Goal: Check status

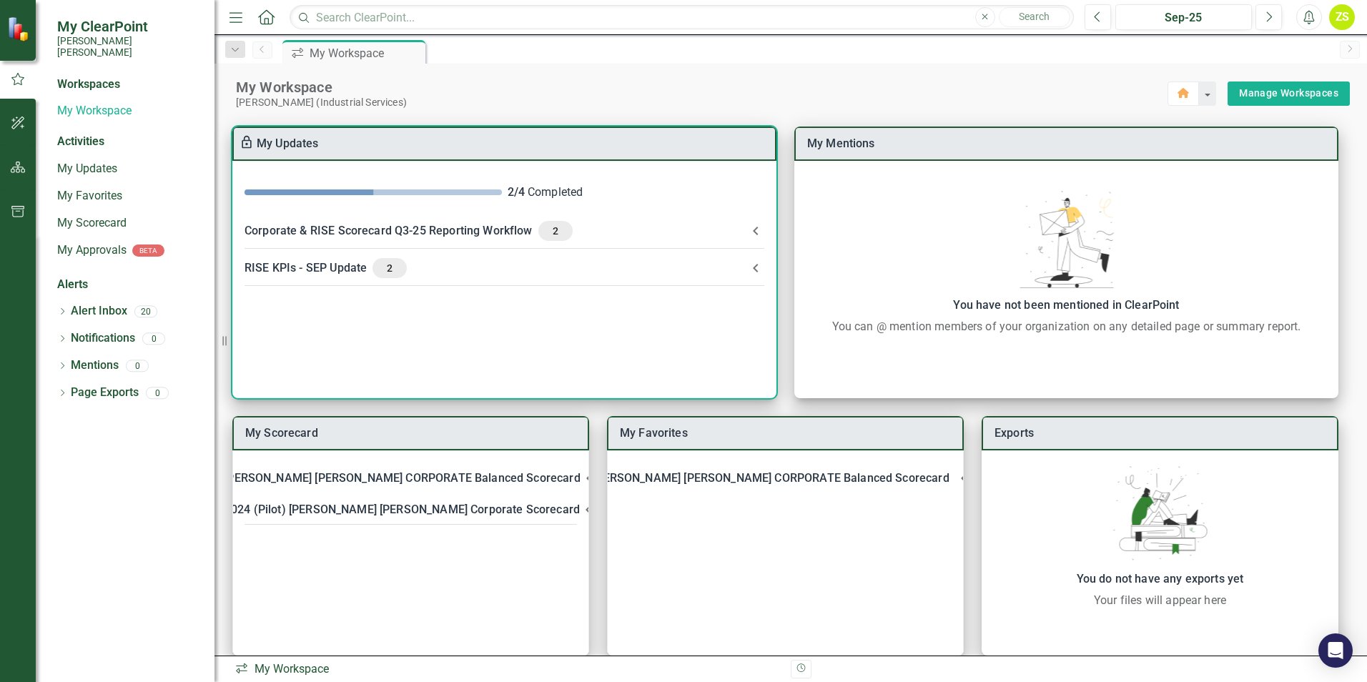
click at [324, 268] on div "RISE KPIs - SEP Update 2" at bounding box center [495, 268] width 502 height 20
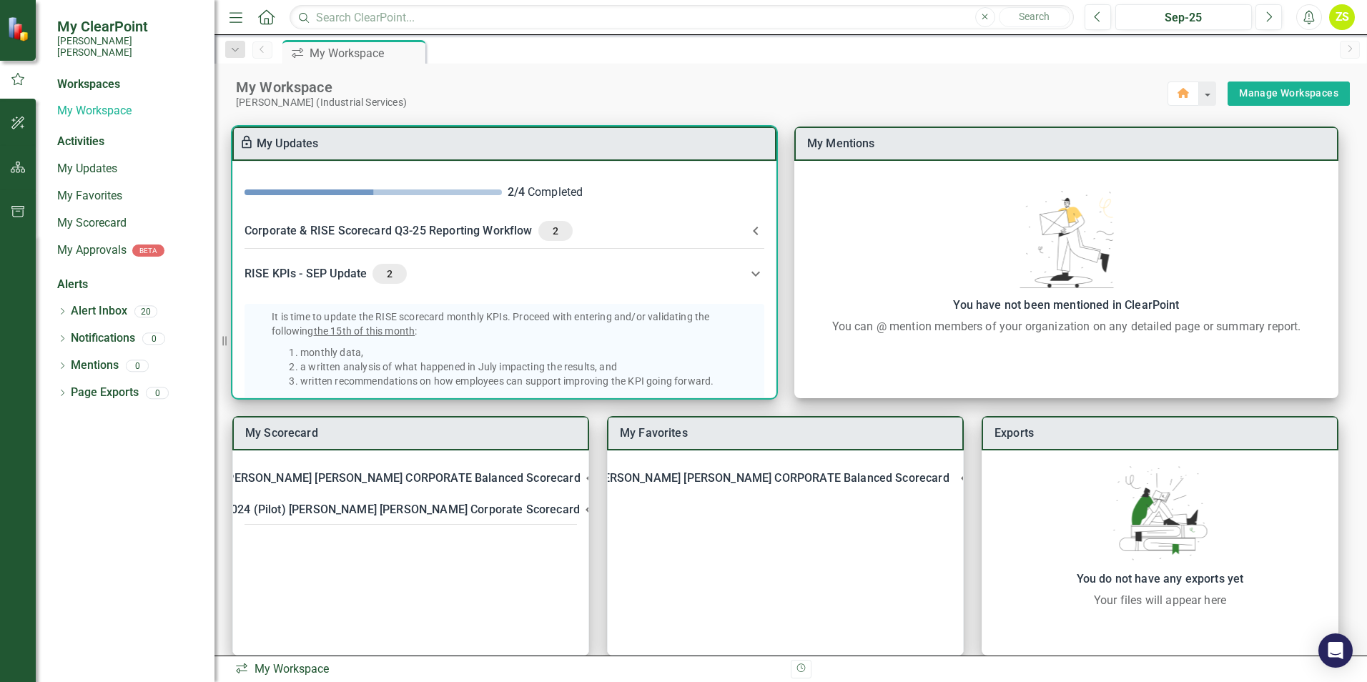
click at [324, 268] on div "RISE KPIs - SEP Update 2" at bounding box center [495, 274] width 502 height 20
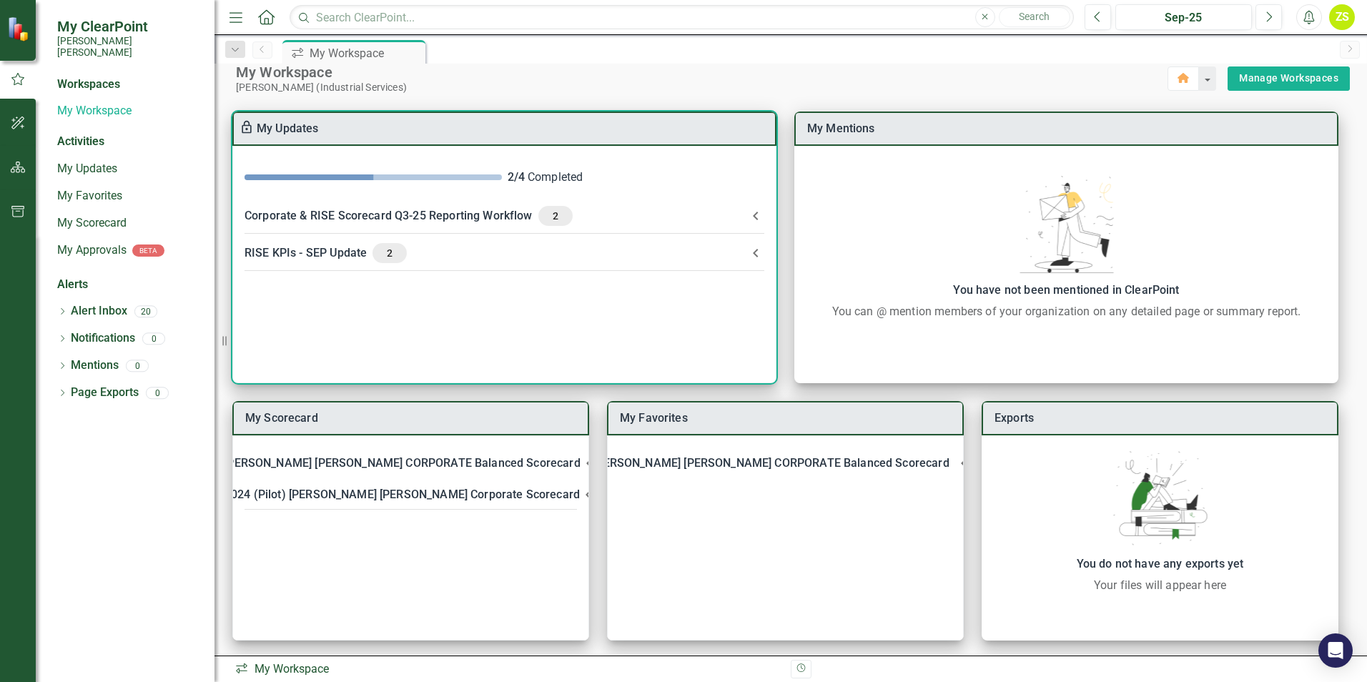
scroll to position [19, 0]
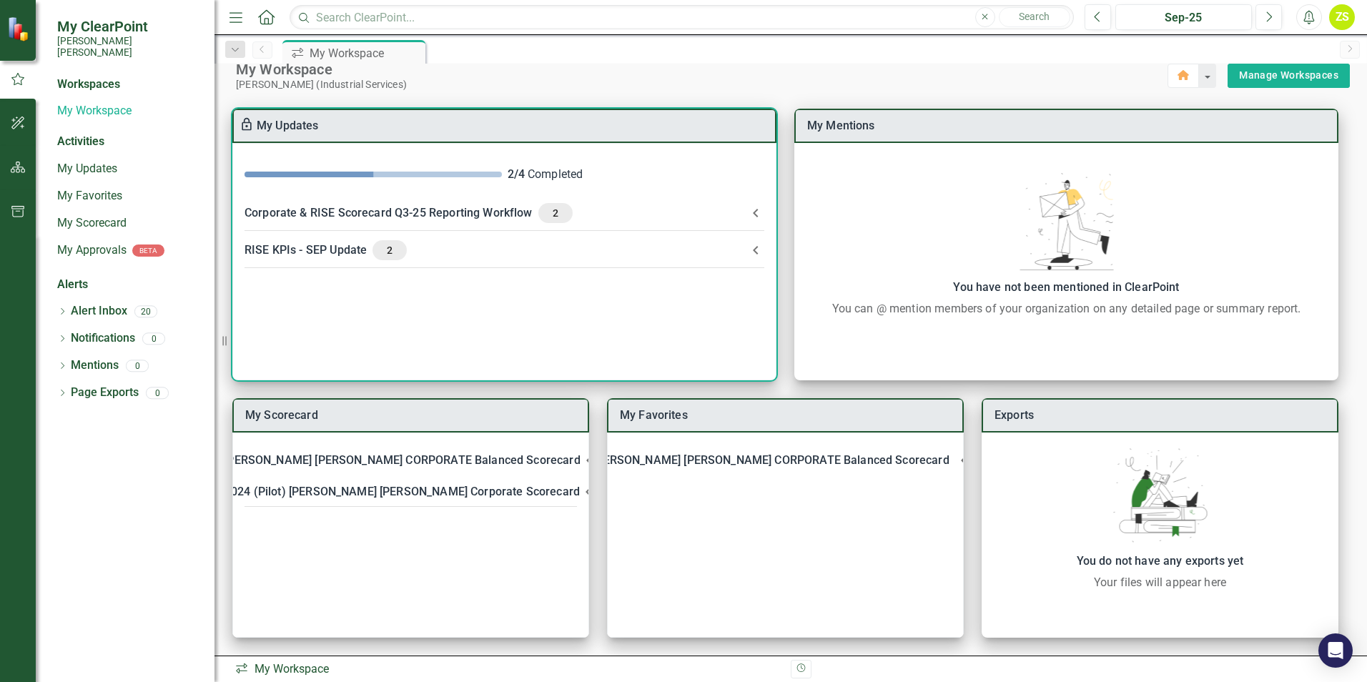
click at [333, 245] on div "RISE KPIs - SEP Update 2" at bounding box center [495, 250] width 502 height 20
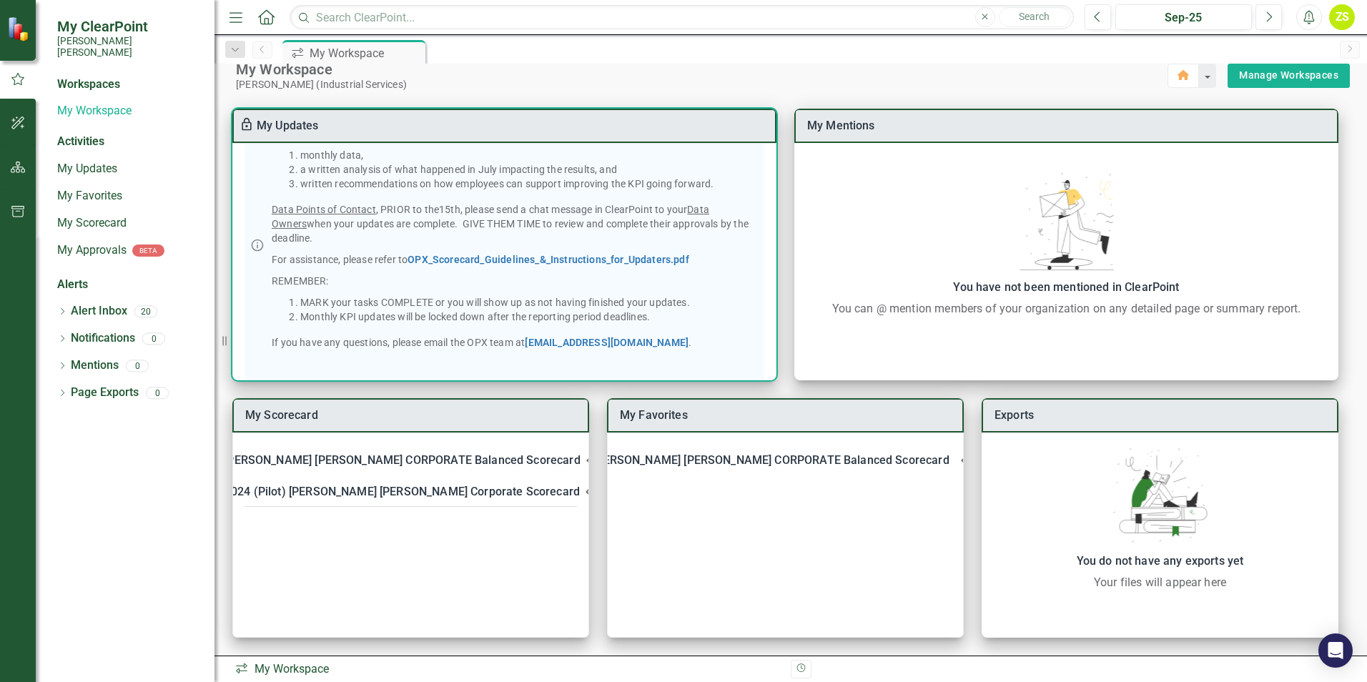
scroll to position [0, 0]
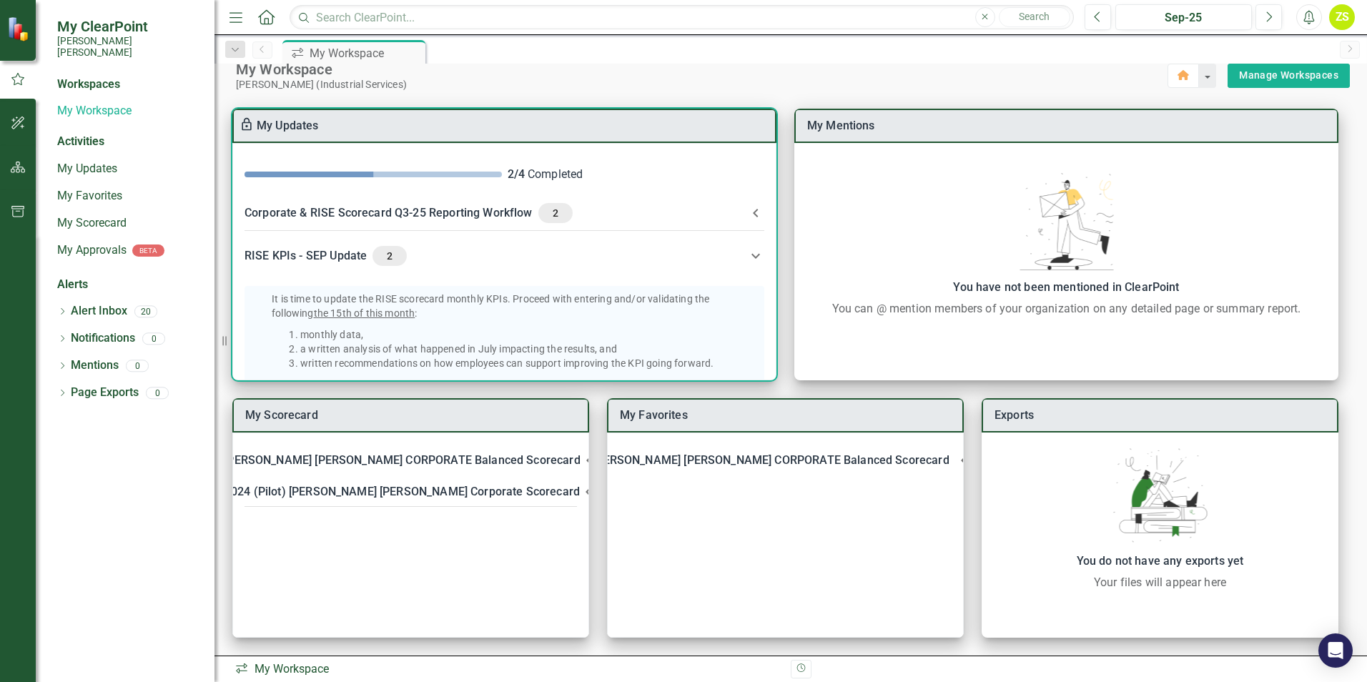
click at [348, 211] on div "Corporate & RISE Scorecard Q3-25 Reporting Workflow 2" at bounding box center [495, 213] width 502 height 20
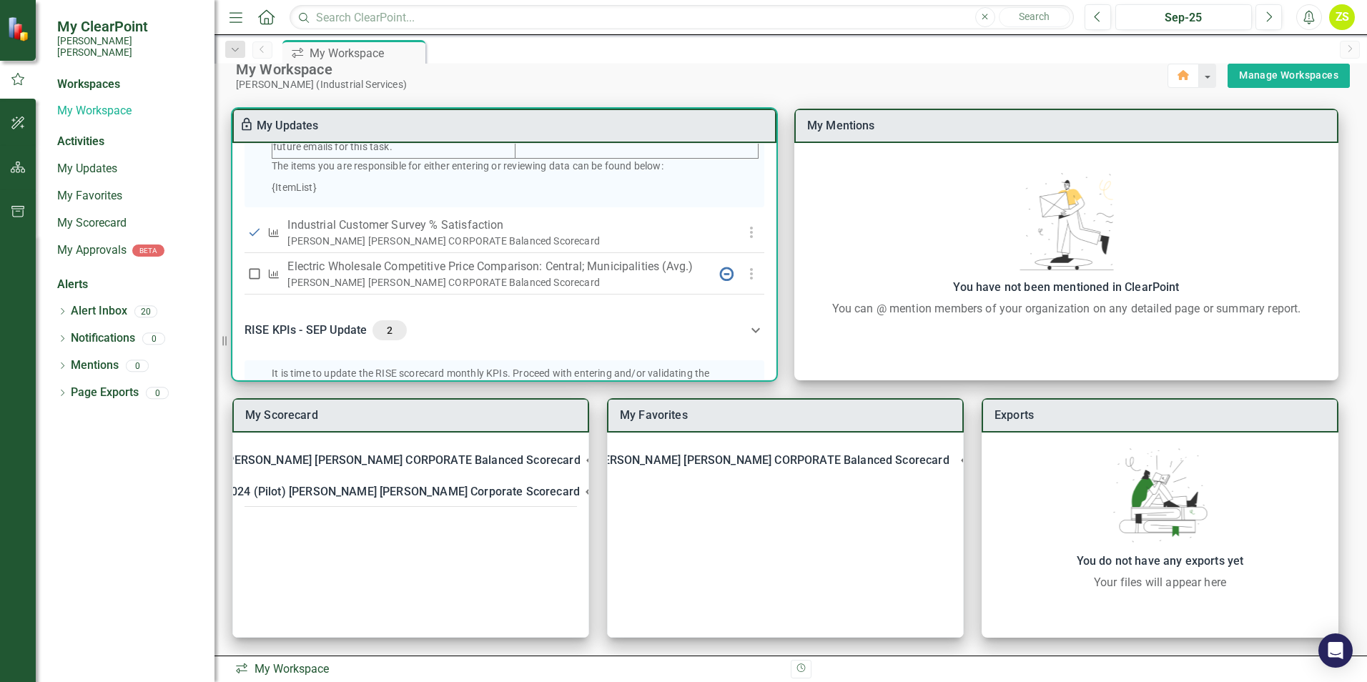
scroll to position [357, 0]
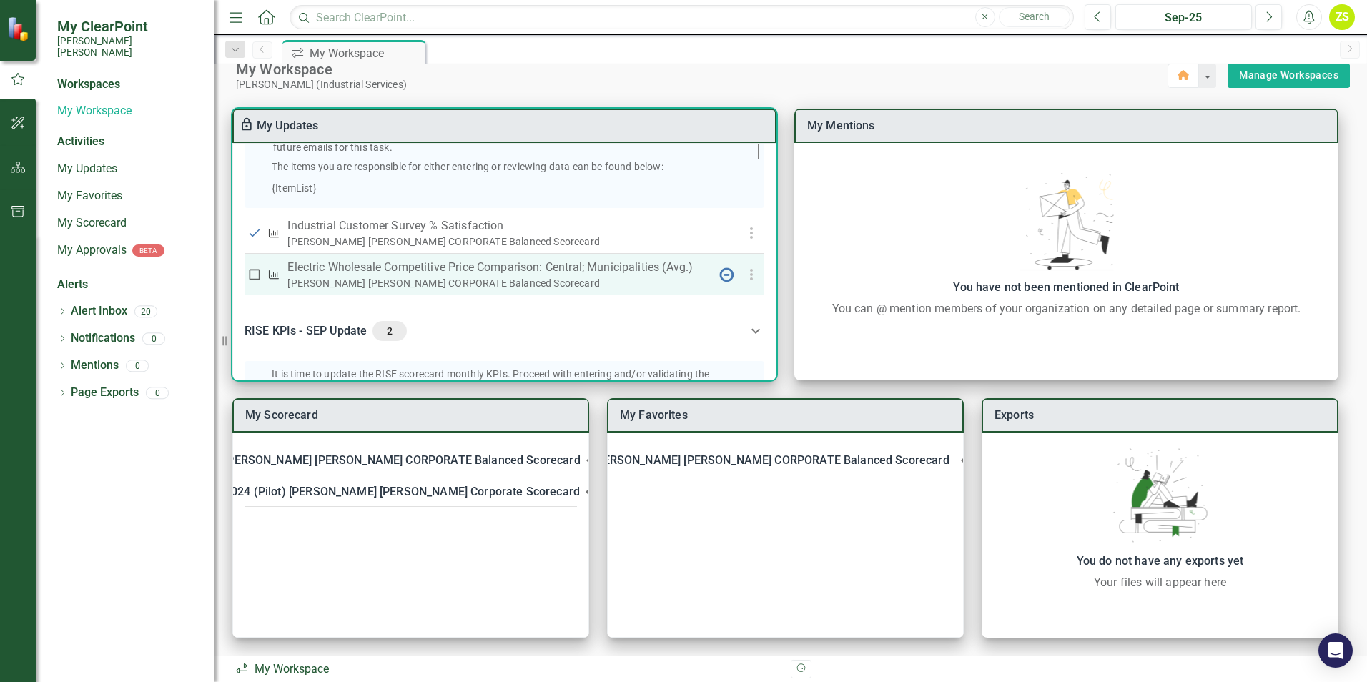
click at [377, 276] on p "Electric Wholesale Competitive Price Comparison: Central; Municipalities (Avg.)" at bounding box center [497, 267] width 421 height 17
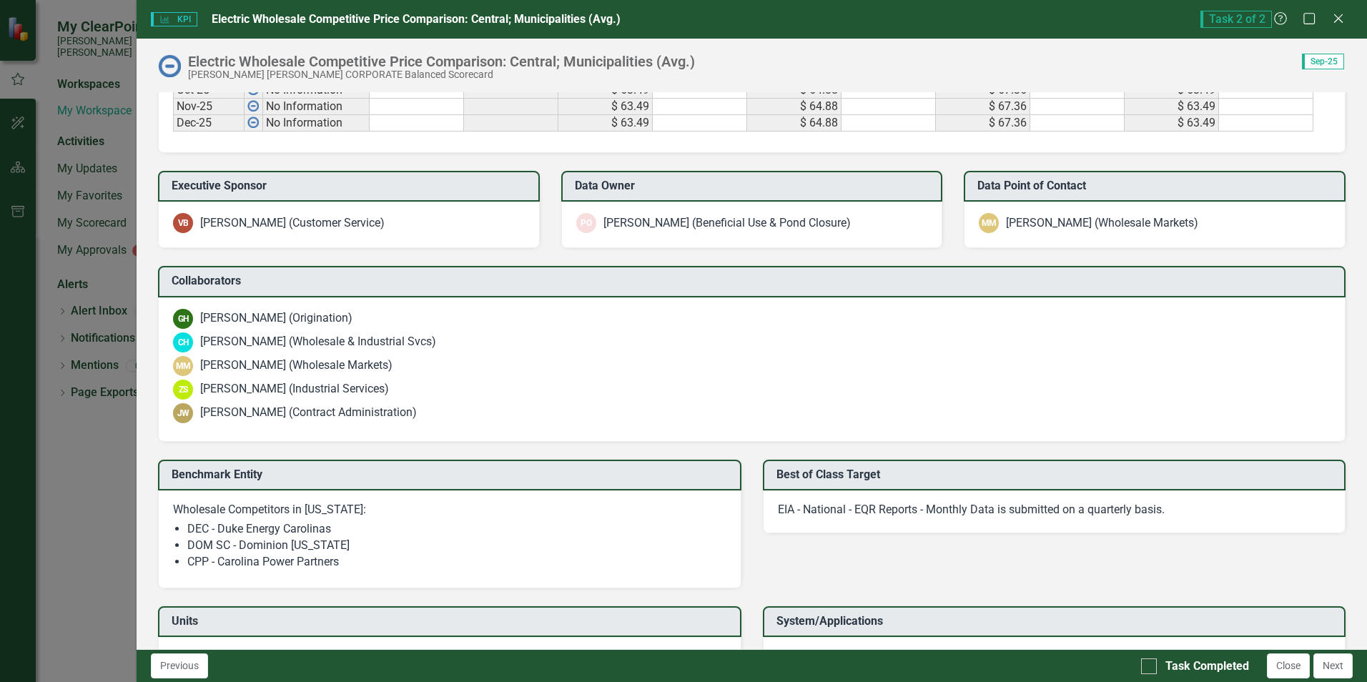
scroll to position [1215, 0]
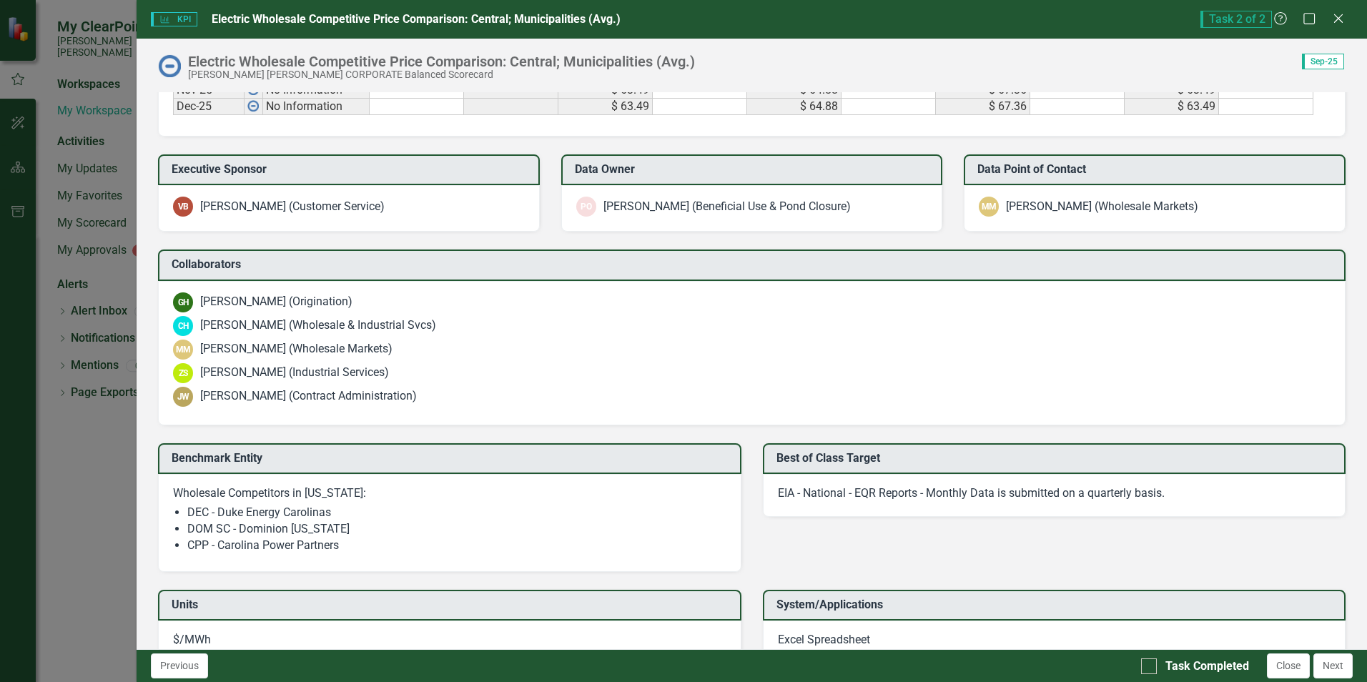
drag, startPoint x: 375, startPoint y: 375, endPoint x: 212, endPoint y: 375, distance: 163.0
click at [212, 375] on div "ZS [PERSON_NAME] (Industrial Services)" at bounding box center [751, 373] width 1157 height 20
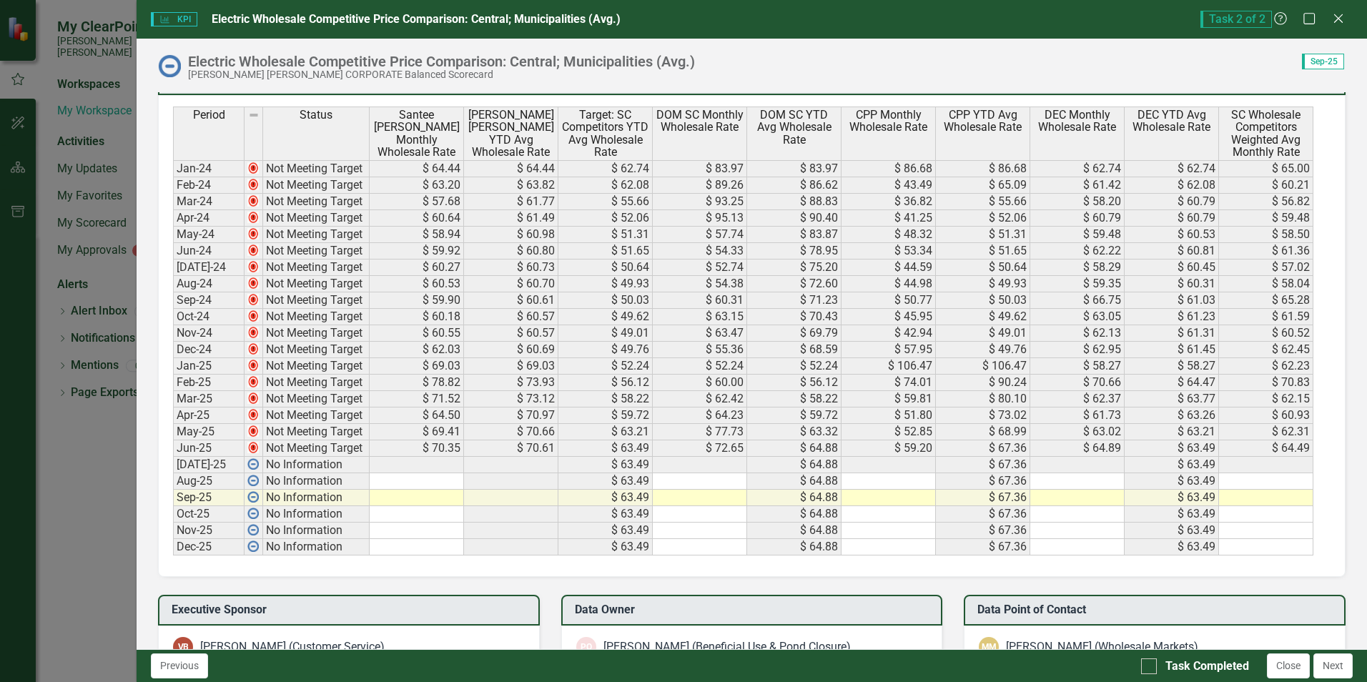
scroll to position [753, 0]
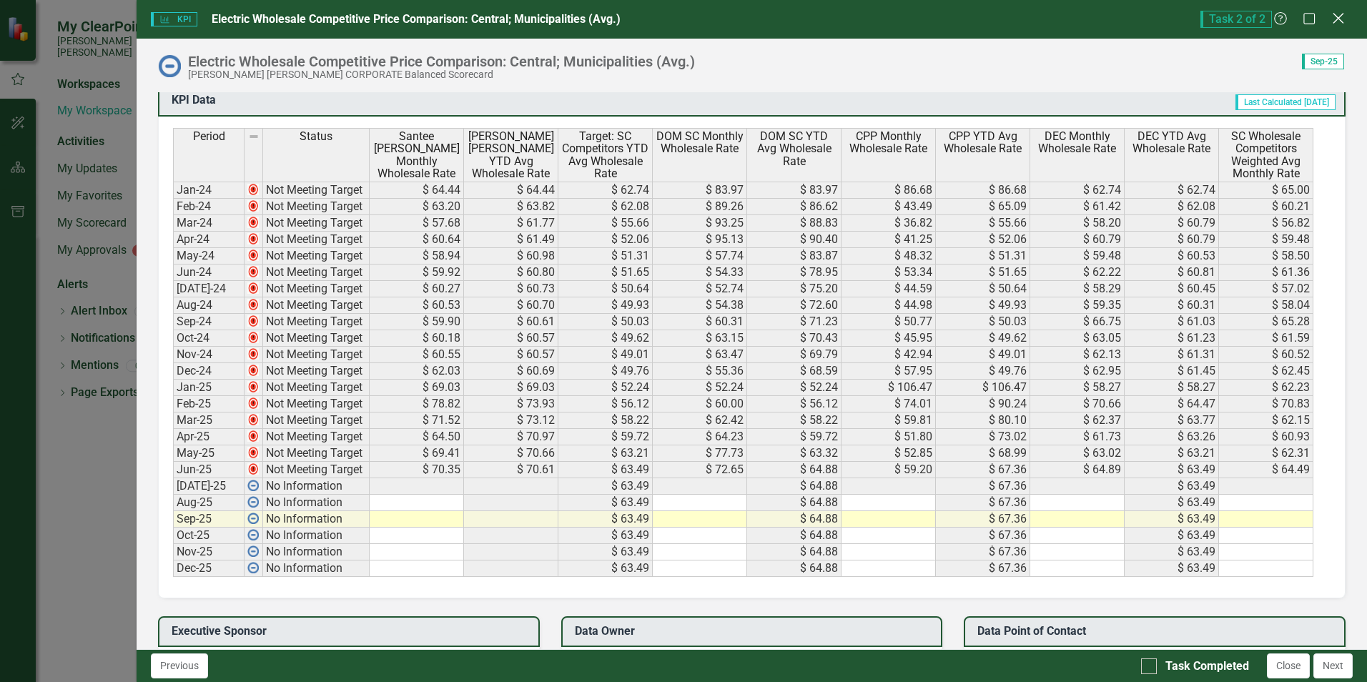
click at [1337, 18] on icon at bounding box center [1337, 18] width 11 height 11
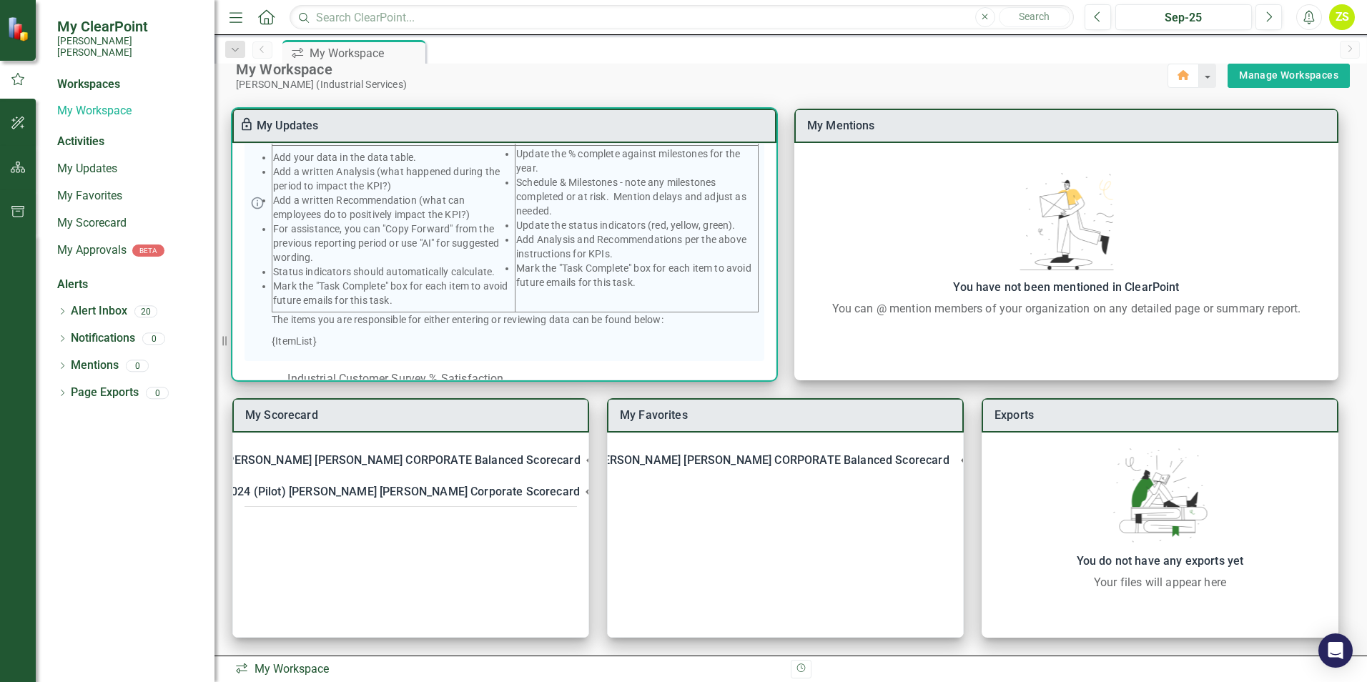
scroll to position [286, 0]
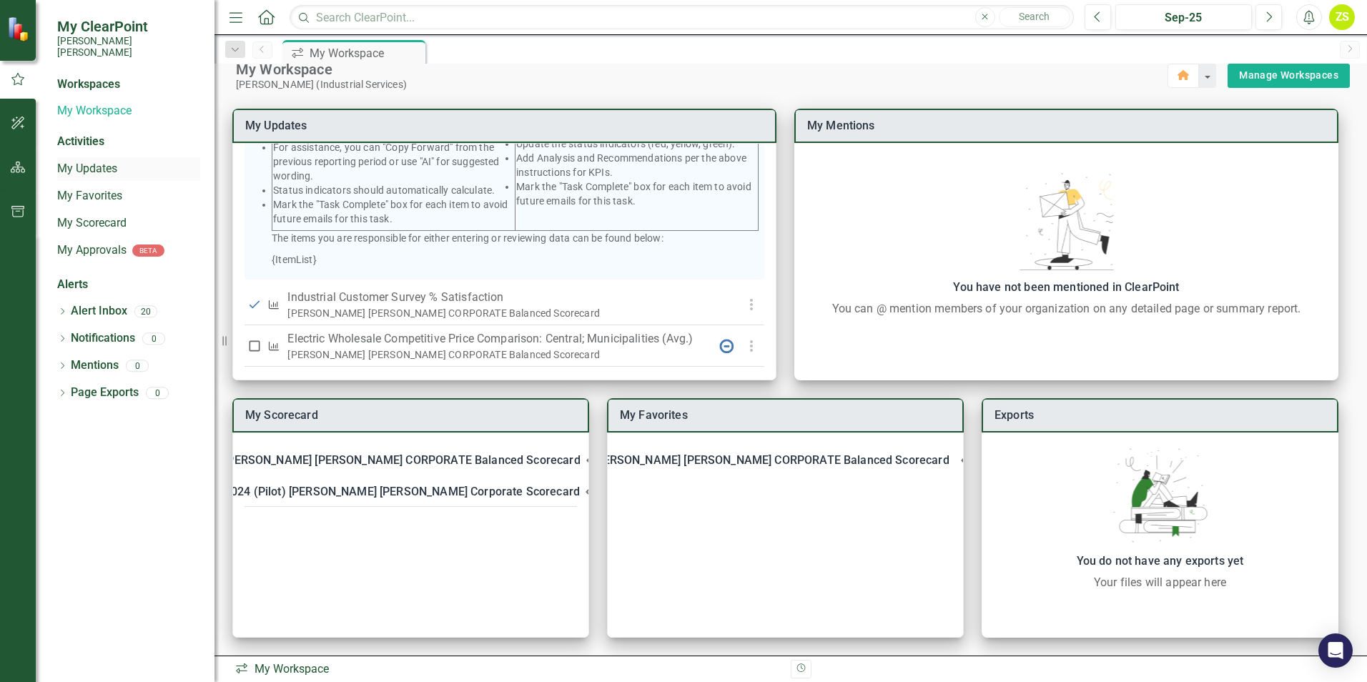
click at [89, 161] on link "My Updates" at bounding box center [128, 169] width 143 height 16
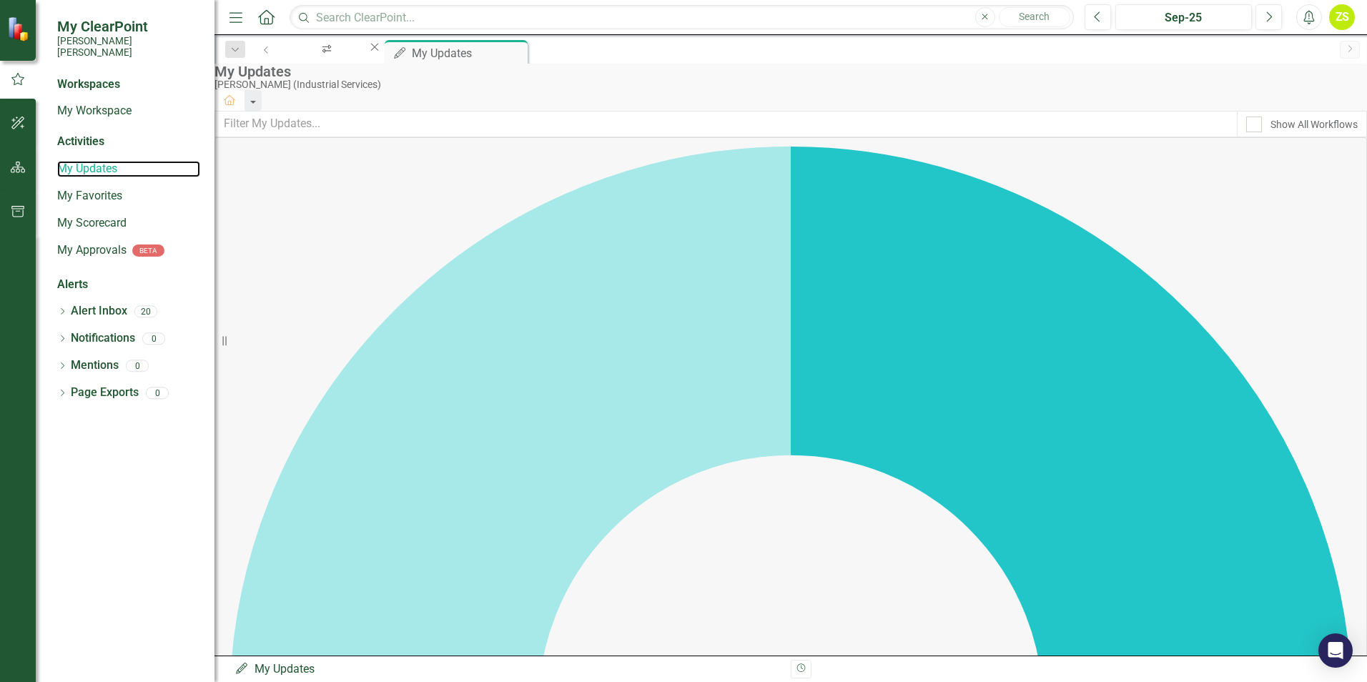
scroll to position [214, 0]
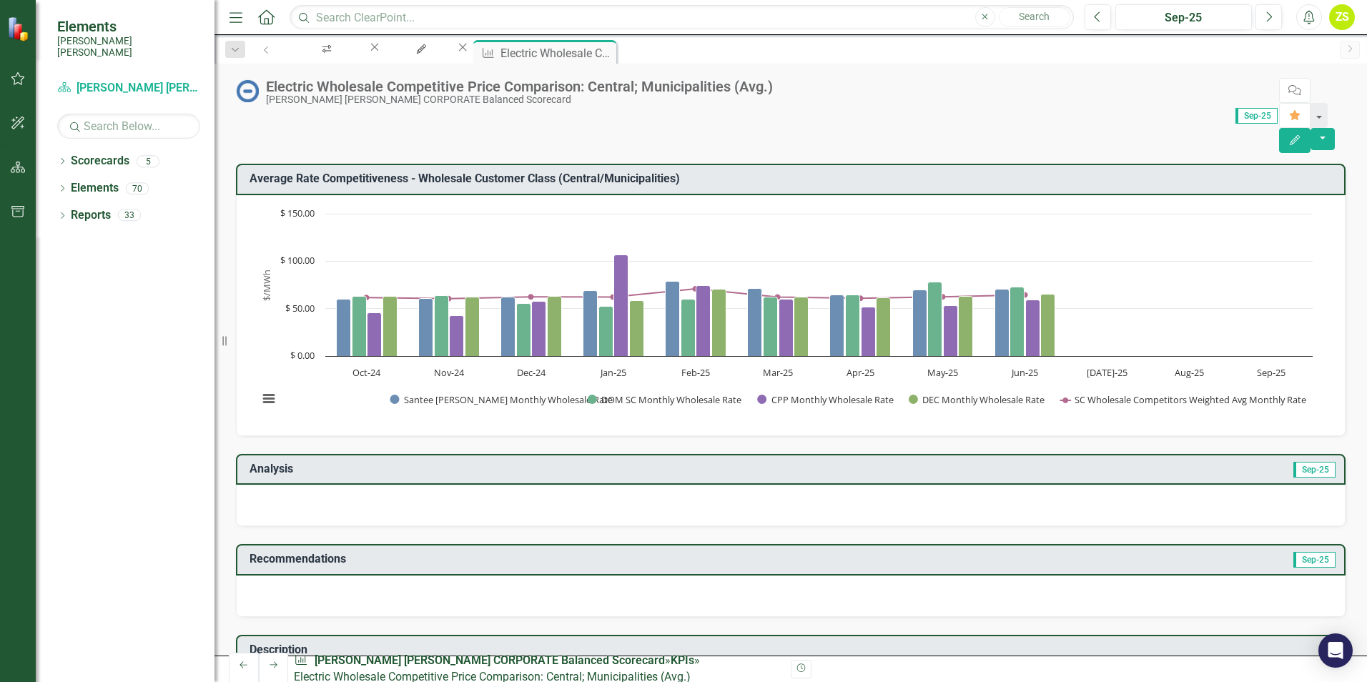
click at [0, 0] on icon "Close" at bounding box center [0, 0] width 0 height 0
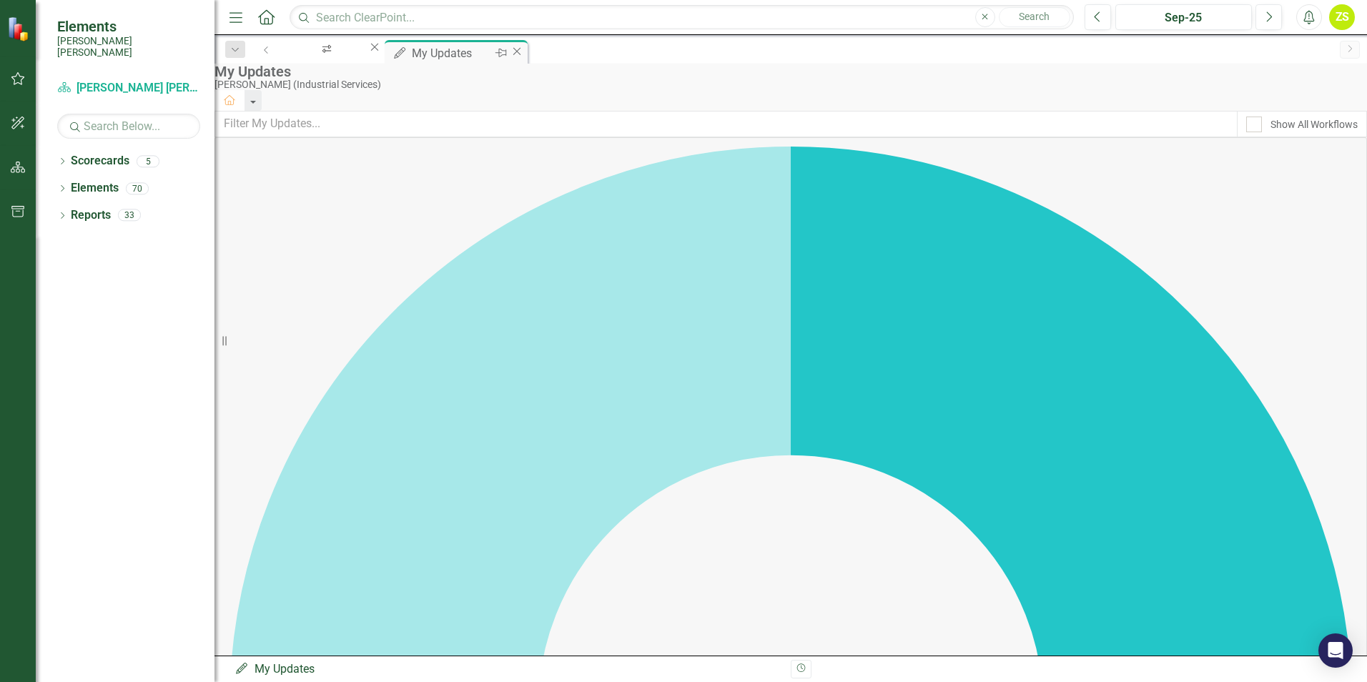
click at [524, 50] on icon "Close" at bounding box center [517, 51] width 14 height 11
